Goal: Information Seeking & Learning: Find specific fact

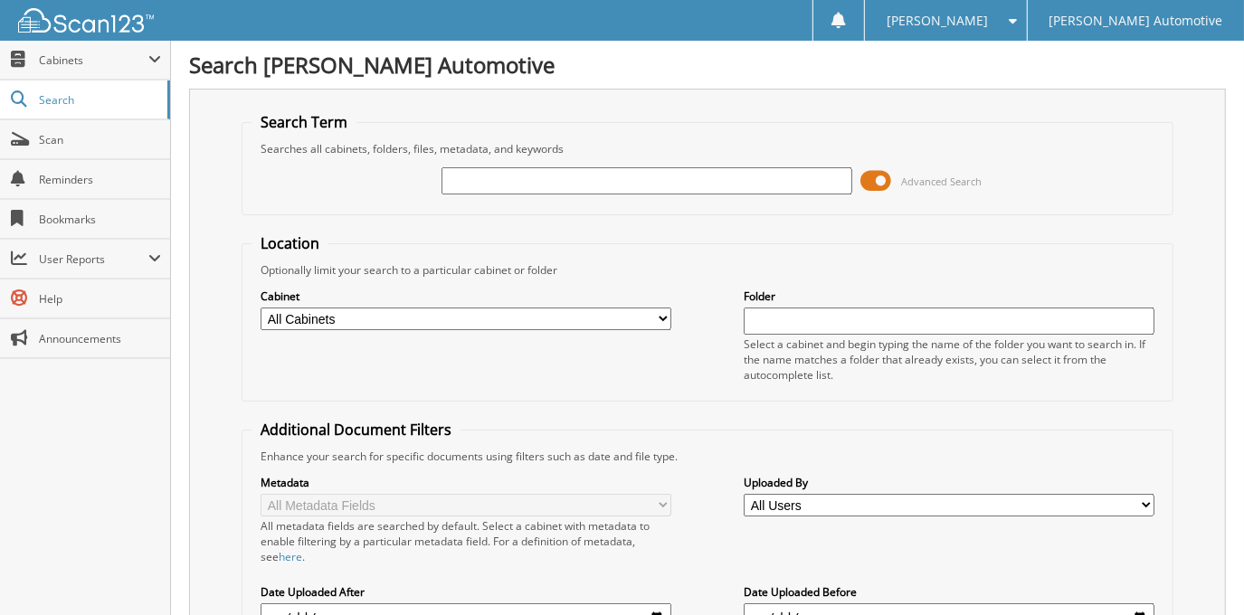
click at [883, 177] on span at bounding box center [877, 180] width 31 height 27
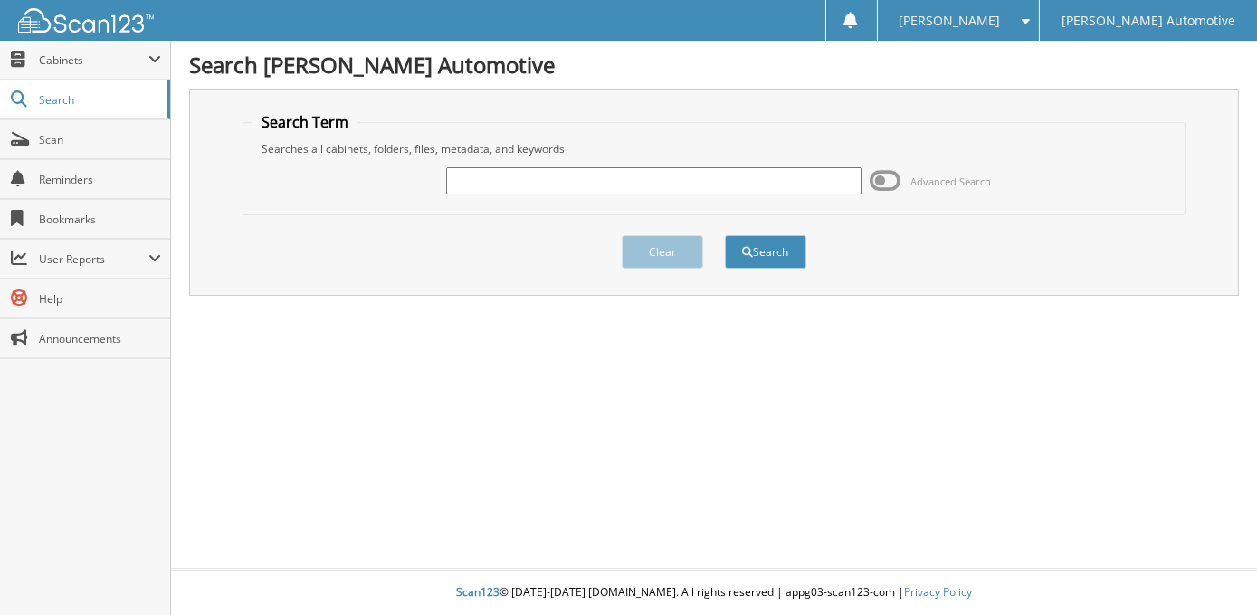
click at [649, 180] on input "text" at bounding box center [653, 180] width 415 height 27
type input "[PERSON_NAME]"
click at [725, 235] on button "Search" at bounding box center [765, 251] width 81 height 33
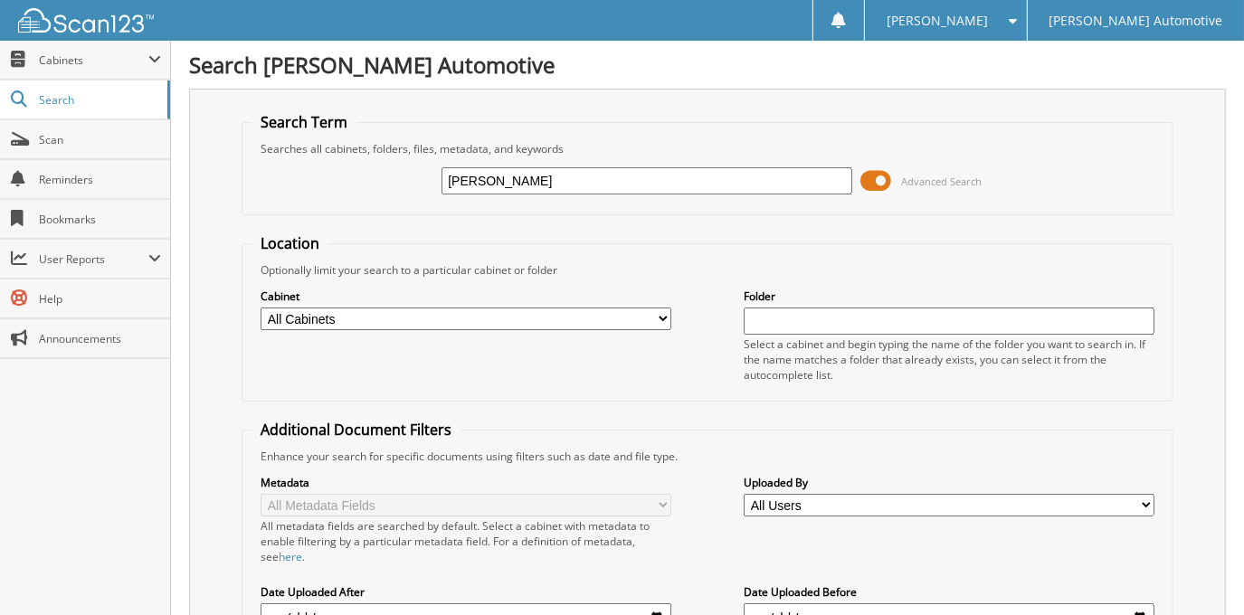
click at [878, 177] on span at bounding box center [877, 180] width 31 height 27
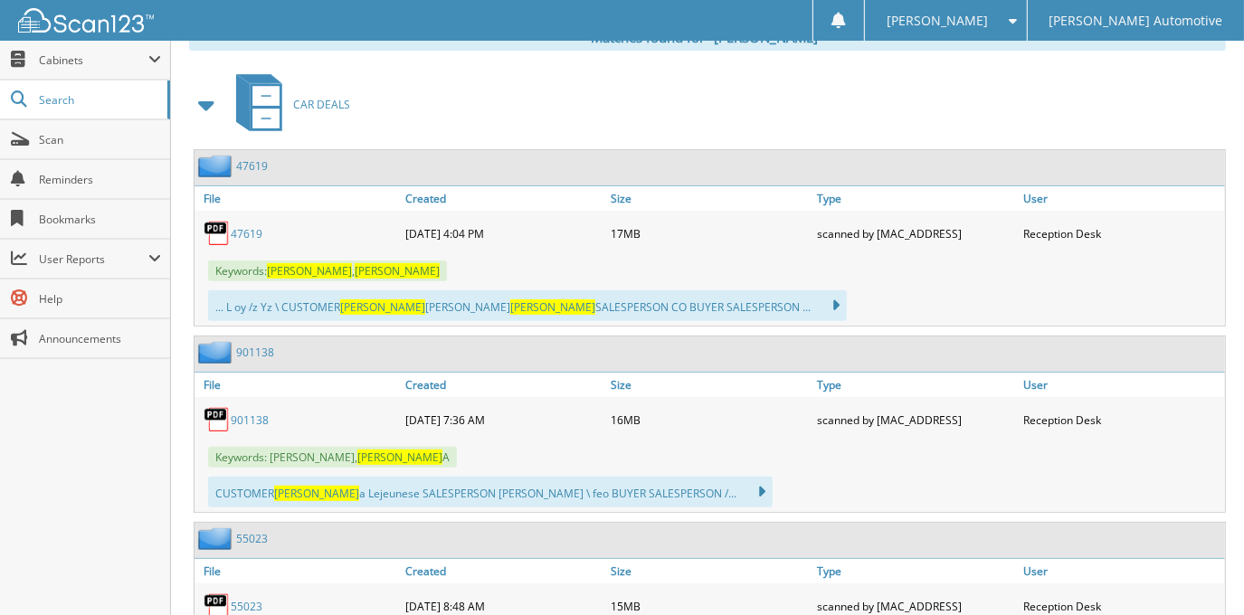
scroll to position [329, 0]
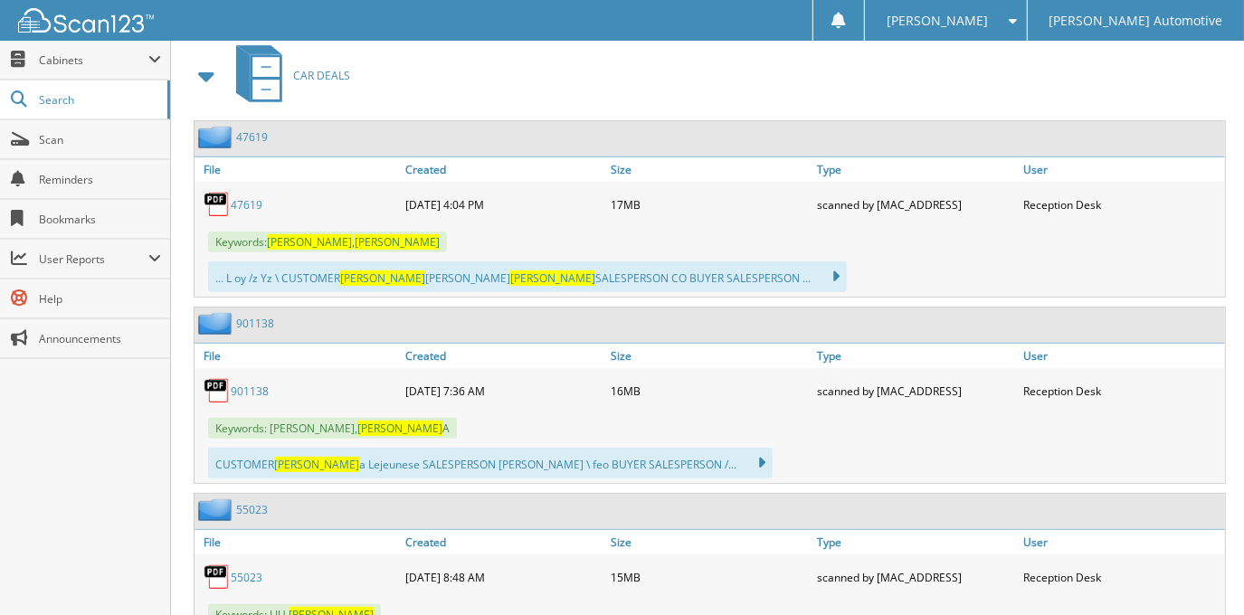
click at [248, 197] on link "47619" at bounding box center [247, 204] width 32 height 15
